Goal: Task Accomplishment & Management: Complete application form

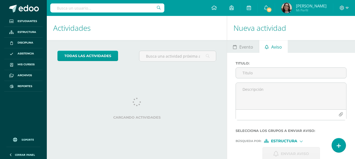
click at [249, 67] on div at bounding box center [290, 72] width 111 height 11
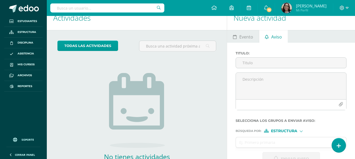
scroll to position [10, 0]
click at [246, 62] on input "Titulo :" at bounding box center [291, 63] width 110 height 10
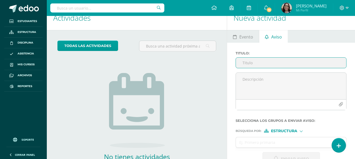
scroll to position [0, 0]
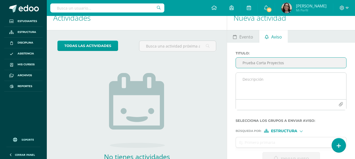
type input "Prueba Corta Proyectos"
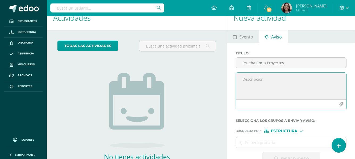
click at [243, 78] on textarea at bounding box center [291, 86] width 110 height 27
click at [314, 79] on textarea "Estimados padres de familia, [DATE] ([DATE] 11 de septeimbre) los alumnos de 3e…" at bounding box center [291, 86] width 110 height 27
click at [302, 83] on textarea "Estimados padres de familia, [DATE] ([DATE] 11 de septeimbre) los alumnos de 3e…" at bounding box center [291, 86] width 110 height 27
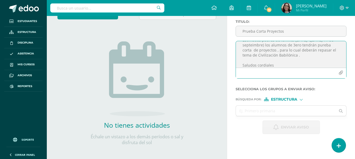
scroll to position [63, 0]
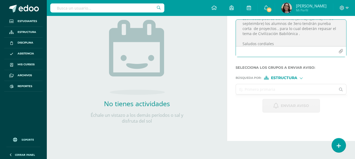
type textarea "Estimados padres de familia, [DATE] ([DATE] 11 de septeimbre) los alumnos de 3e…"
click at [296, 87] on input "text" at bounding box center [286, 89] width 100 height 10
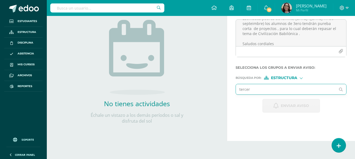
type input "tercero"
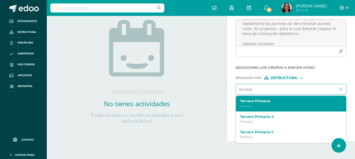
click at [268, 103] on label "Tercero Primaria" at bounding box center [288, 101] width 97 height 4
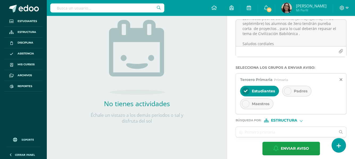
click at [290, 90] on div at bounding box center [287, 90] width 7 height 7
click at [244, 92] on icon at bounding box center [246, 91] width 4 height 4
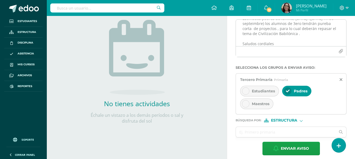
scroll to position [0, 0]
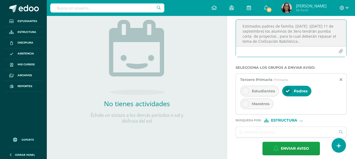
click at [257, 32] on textarea "Estimados padres de familia, [DATE] ([DATE] 11 de septeimbre) los alumnos de 3e…" at bounding box center [291, 33] width 110 height 27
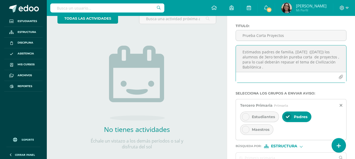
scroll to position [37, 0]
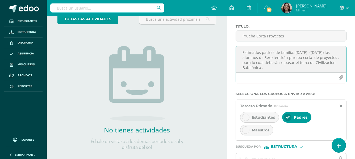
click at [330, 58] on textarea "Estimados padres de familia, [DATE] ([DATE]) los alumnos de 3ero tendrán pureba…" at bounding box center [291, 59] width 110 height 27
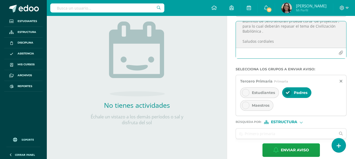
scroll to position [90, 0]
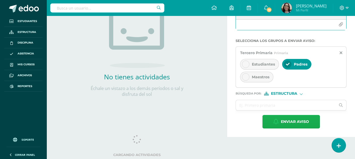
type textarea "Estimados padres de familia, [DATE] ([DATE]) los alumnos de 3ero tendrán prueba…"
click at [282, 122] on span "Enviar aviso" at bounding box center [294, 121] width 28 height 13
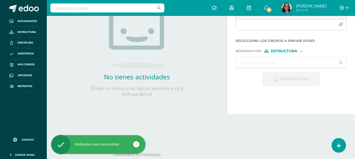
scroll to position [0, 0]
